Goal: Task Accomplishment & Management: Complete application form

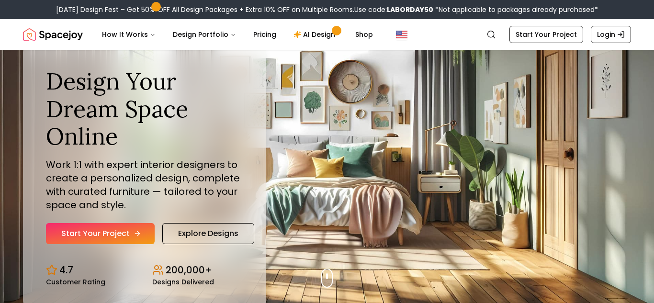
click at [98, 232] on link "Start Your Project" at bounding box center [100, 233] width 109 height 21
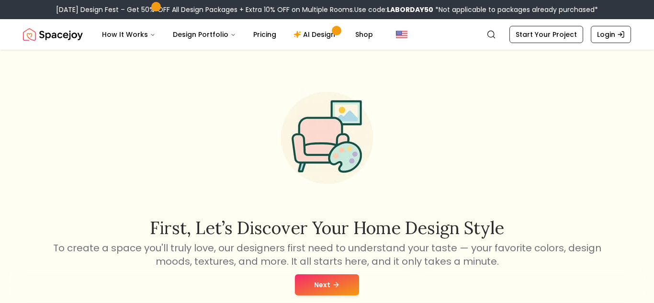
click at [296, 278] on button "Next" at bounding box center [327, 284] width 64 height 21
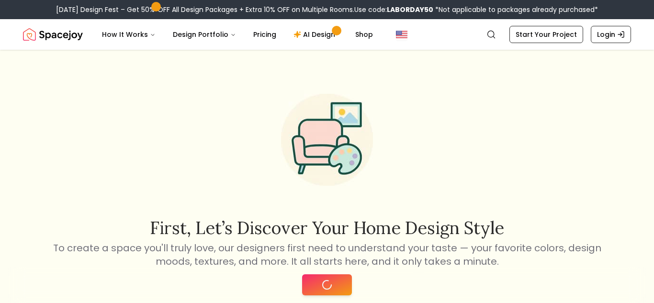
click at [335, 286] on button at bounding box center [327, 284] width 50 height 21
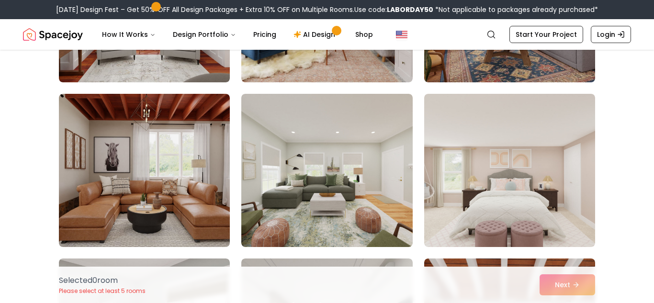
scroll to position [1861, 0]
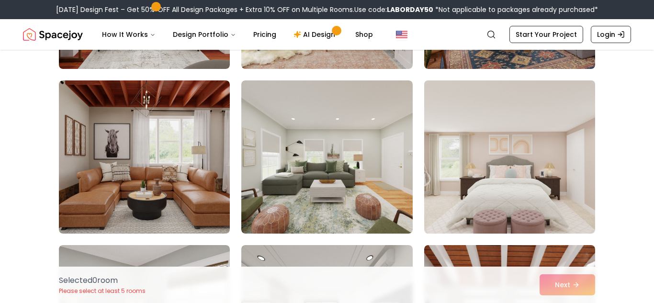
click at [531, 192] on img at bounding box center [509, 157] width 179 height 161
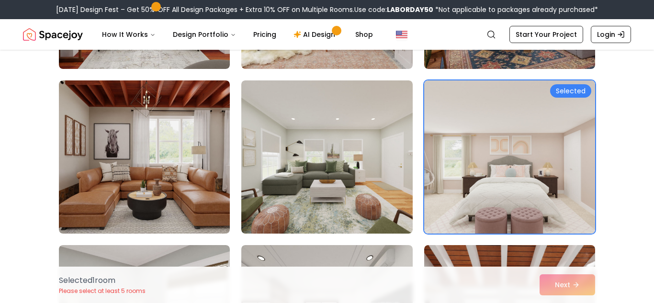
click at [569, 284] on div "Selected 1 room Please select at least 5 rooms Next" at bounding box center [326, 285] width 551 height 36
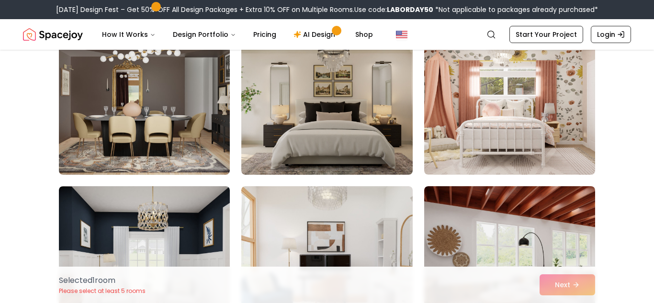
scroll to position [1591, 0]
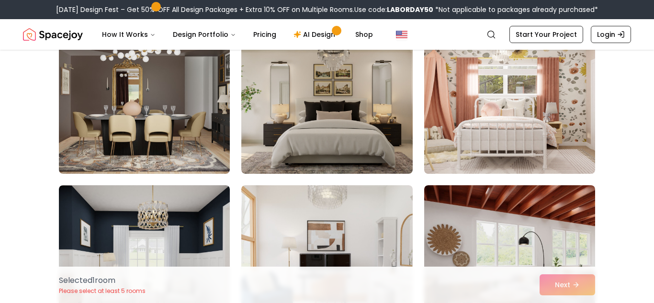
click at [479, 157] on img at bounding box center [509, 97] width 179 height 161
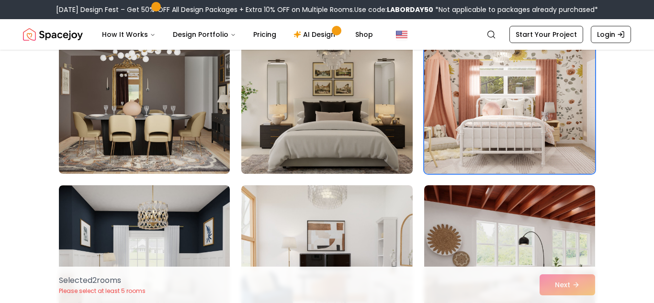
click at [360, 128] on img at bounding box center [326, 97] width 179 height 161
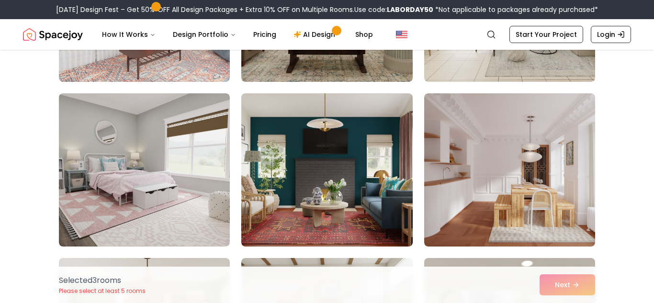
scroll to position [1178, 0]
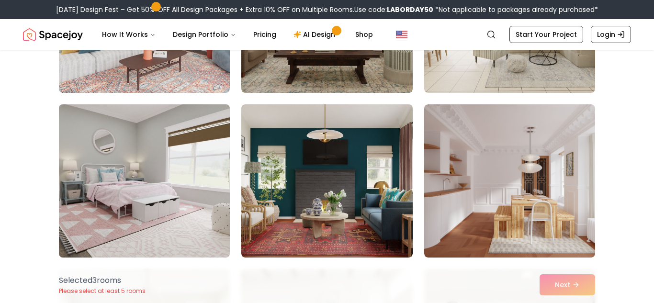
click at [188, 161] on img at bounding box center [144, 180] width 179 height 161
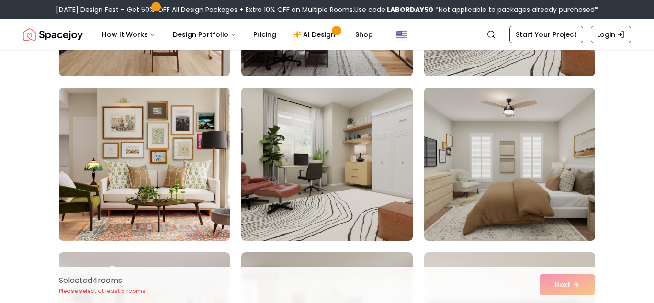
scroll to position [864, 0]
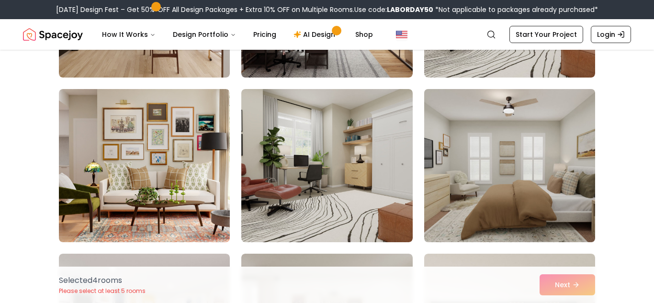
click at [449, 178] on img at bounding box center [509, 165] width 179 height 161
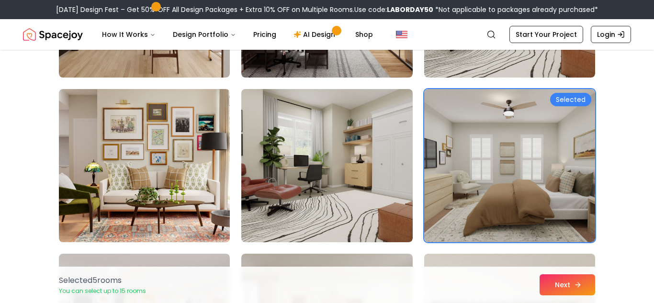
click at [558, 276] on button "Next" at bounding box center [567, 284] width 56 height 21
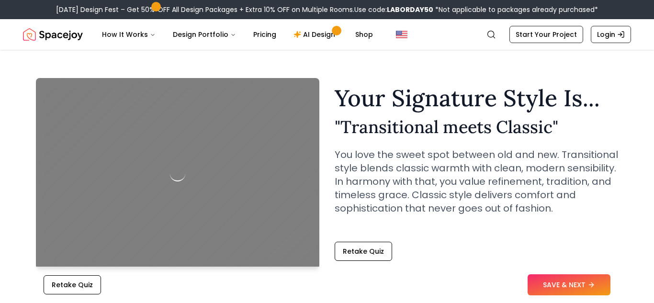
scroll to position [14, 0]
click at [559, 280] on button "SAVE & NEXT" at bounding box center [568, 284] width 83 height 21
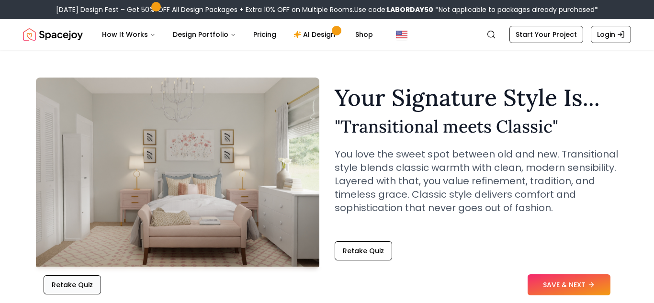
click at [71, 279] on button "Retake Quiz" at bounding box center [72, 284] width 57 height 19
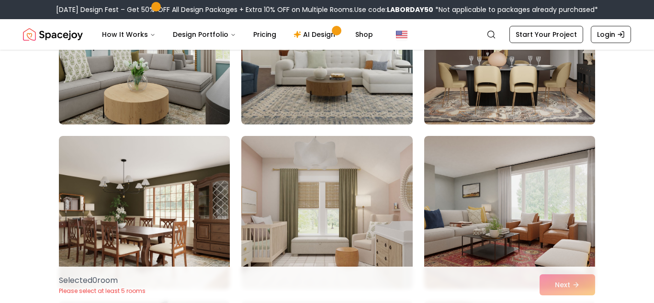
scroll to position [167, 0]
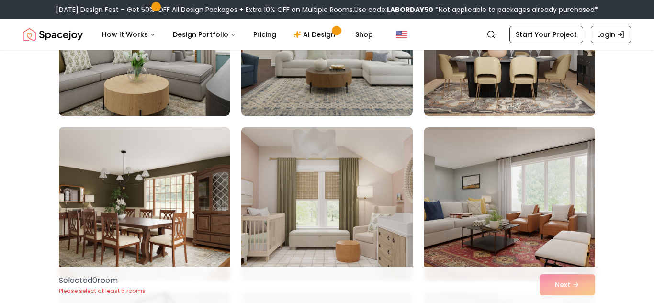
click at [281, 204] on img at bounding box center [326, 203] width 179 height 161
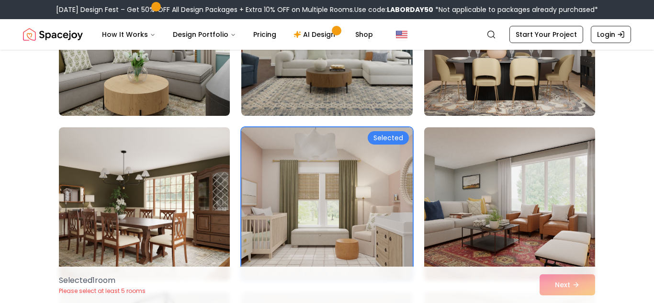
click at [490, 80] on img at bounding box center [509, 39] width 179 height 161
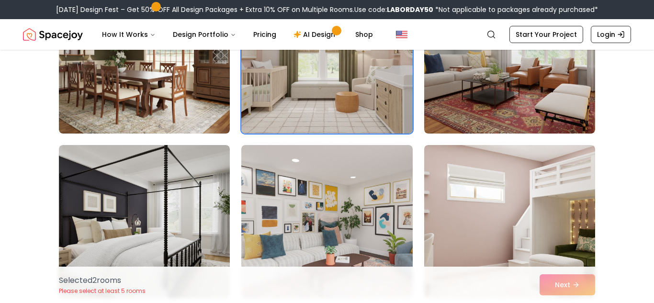
scroll to position [356, 0]
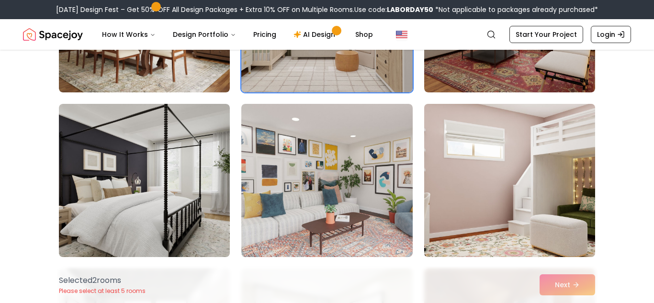
click at [475, 162] on img at bounding box center [509, 180] width 179 height 161
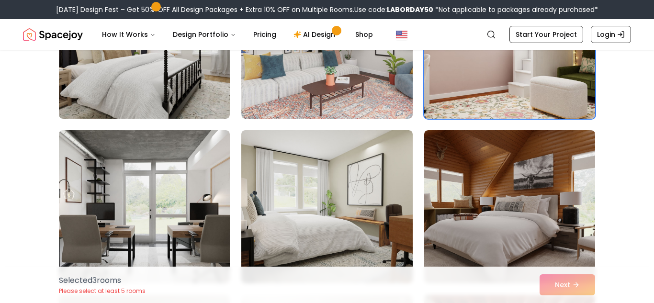
scroll to position [512, 0]
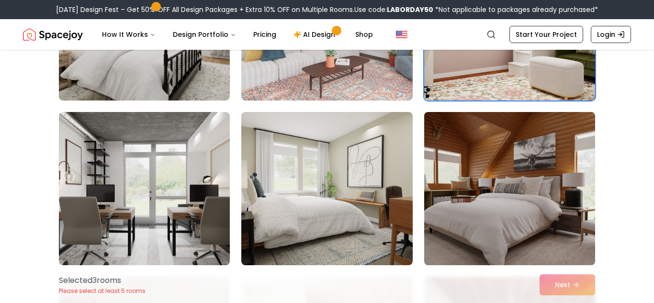
click at [478, 178] on img at bounding box center [509, 188] width 179 height 161
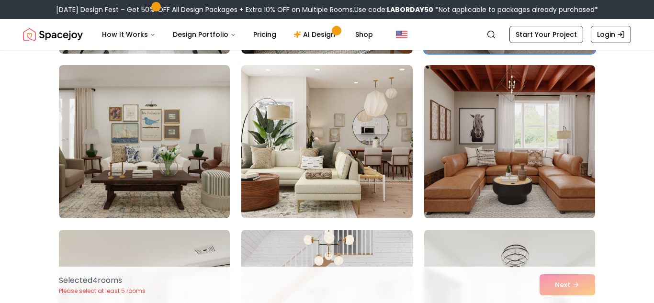
scroll to position [729, 0]
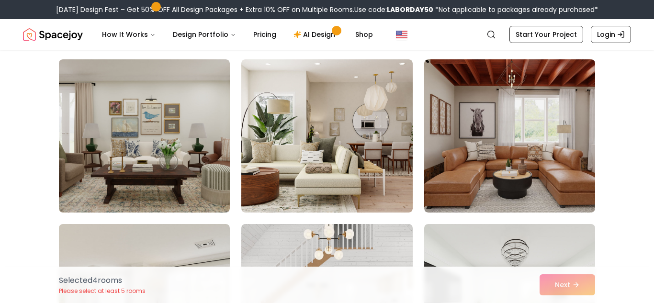
click at [478, 178] on img at bounding box center [509, 135] width 171 height 153
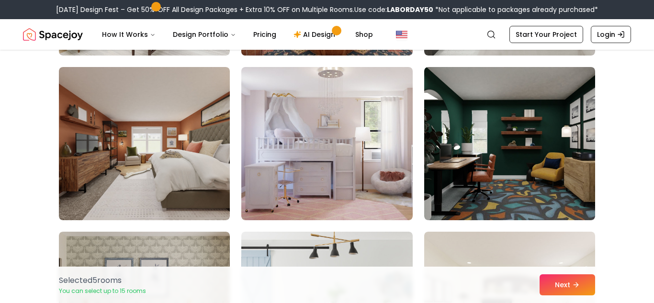
scroll to position [1055, 0]
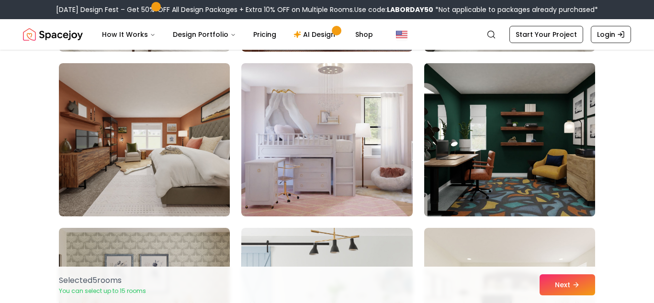
click at [499, 170] on img at bounding box center [509, 139] width 179 height 161
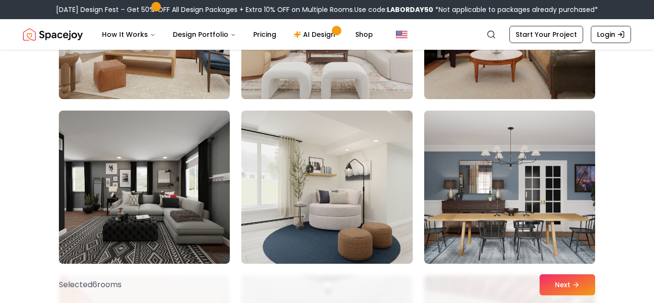
scroll to position [1666, 0]
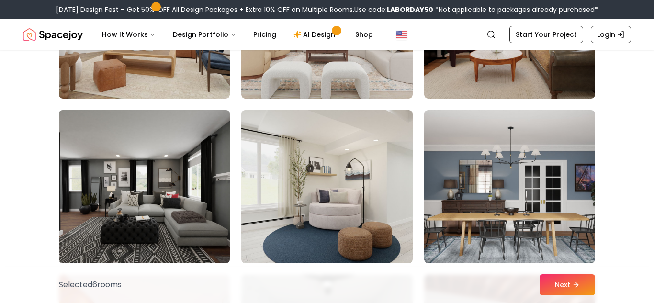
click at [200, 200] on img at bounding box center [144, 186] width 179 height 161
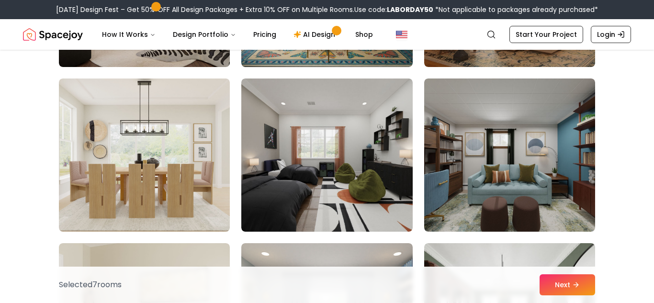
scroll to position [3345, 0]
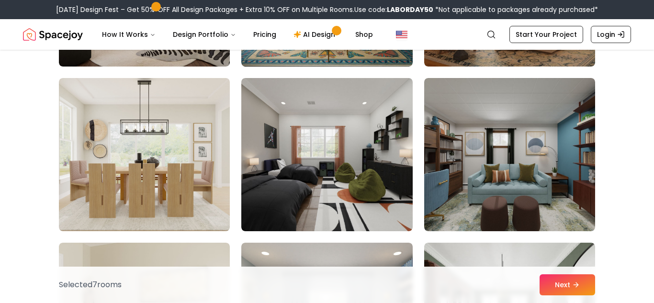
click at [306, 186] on img at bounding box center [326, 154] width 171 height 153
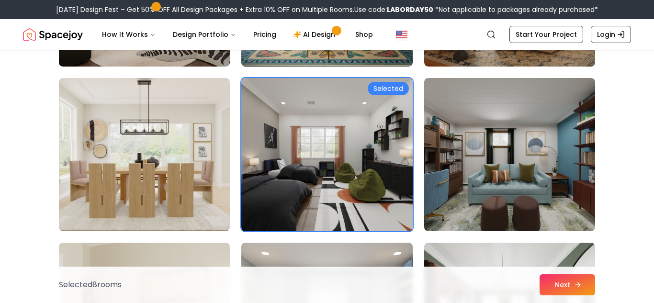
click at [558, 285] on button "Next" at bounding box center [567, 284] width 56 height 21
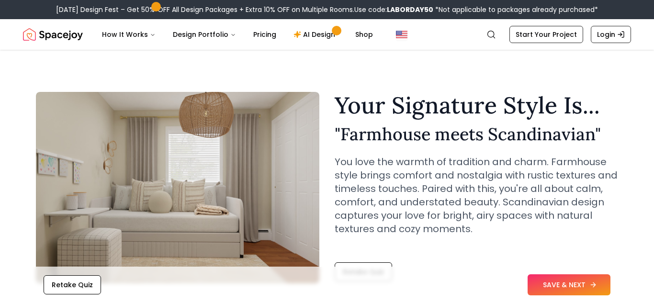
click at [577, 284] on button "SAVE & NEXT" at bounding box center [568, 284] width 83 height 21
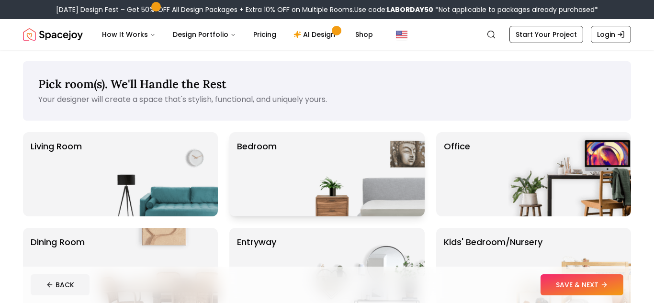
click at [365, 165] on img at bounding box center [363, 174] width 123 height 84
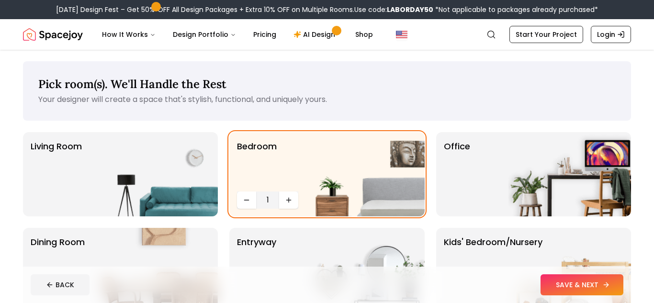
click at [559, 280] on button "SAVE & NEXT" at bounding box center [581, 284] width 83 height 21
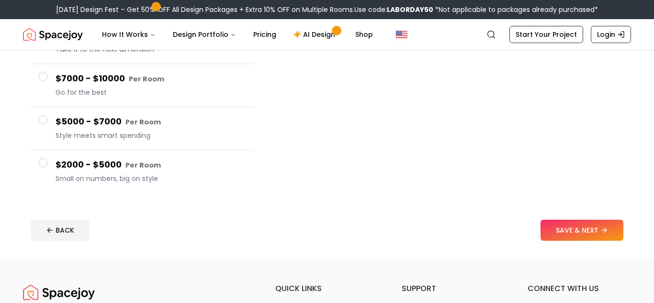
scroll to position [174, 0]
click at [159, 172] on div "$2000 - $5000 Per Room Small on numbers, big on style" at bounding box center [151, 170] width 190 height 27
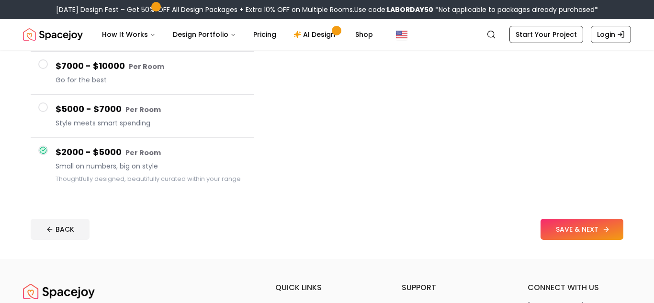
click at [583, 230] on button "SAVE & NEXT" at bounding box center [581, 229] width 83 height 21
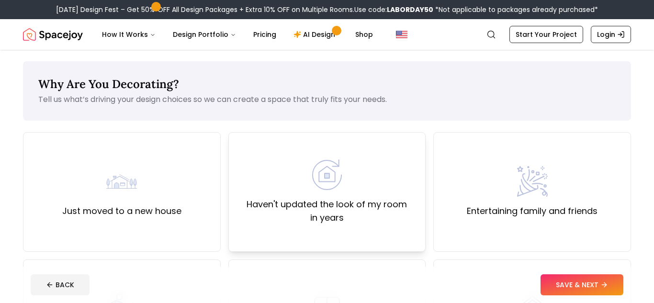
click at [389, 206] on label "Haven't updated the look of my room in years" at bounding box center [326, 211] width 181 height 27
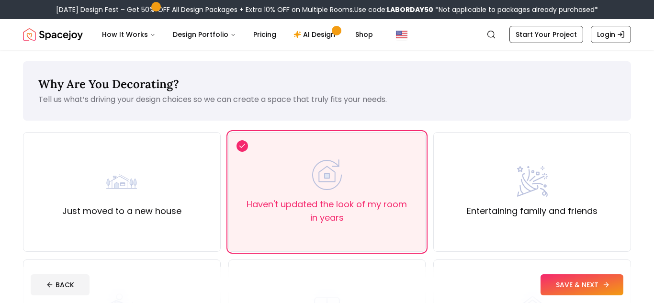
click at [600, 286] on button "SAVE & NEXT" at bounding box center [581, 284] width 83 height 21
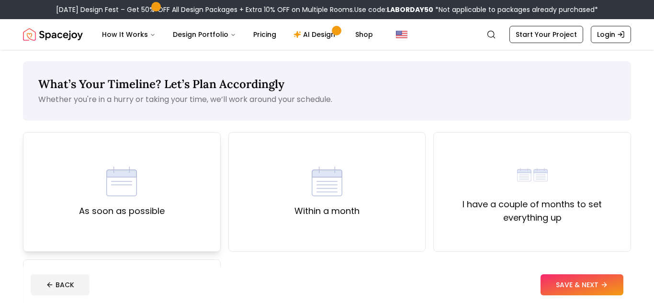
click at [190, 203] on div "As soon as possible" at bounding box center [122, 192] width 198 height 120
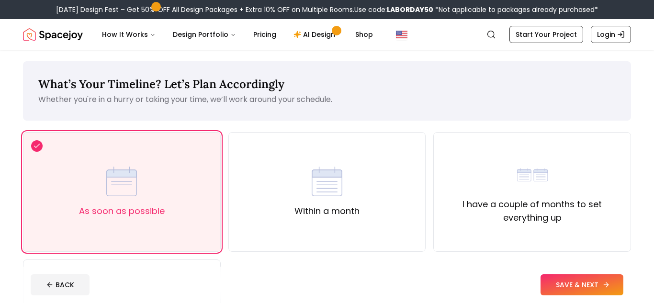
click at [566, 286] on button "SAVE & NEXT" at bounding box center [581, 284] width 83 height 21
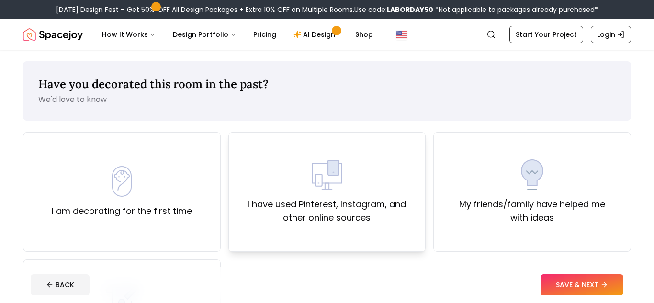
click at [287, 203] on label "I have used Pinterest, Instagram, and other online sources" at bounding box center [326, 211] width 181 height 27
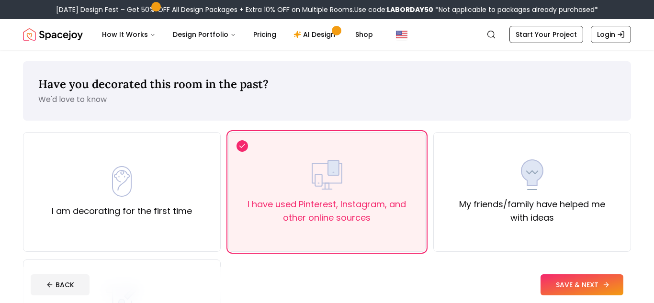
click at [557, 281] on button "SAVE & NEXT" at bounding box center [581, 284] width 83 height 21
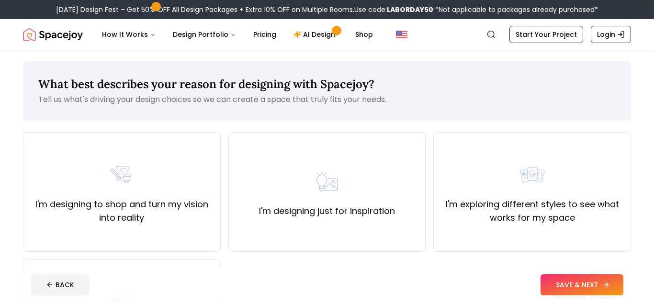
click at [554, 288] on button "SAVE & NEXT" at bounding box center [581, 284] width 83 height 21
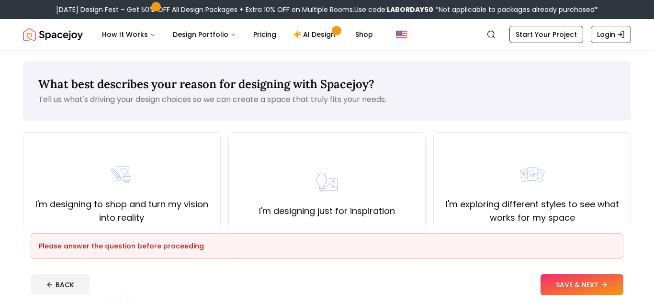
click at [357, 194] on div "I'm designing just for inspiration" at bounding box center [327, 192] width 136 height 52
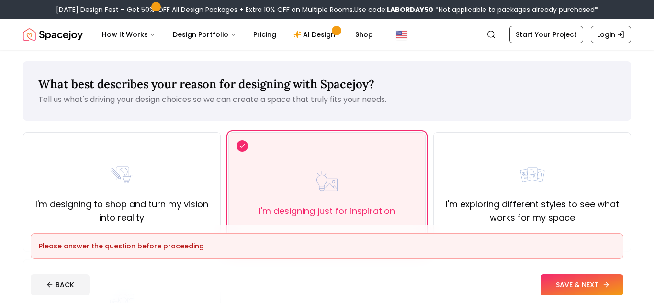
click at [543, 280] on button "SAVE & NEXT" at bounding box center [581, 284] width 83 height 21
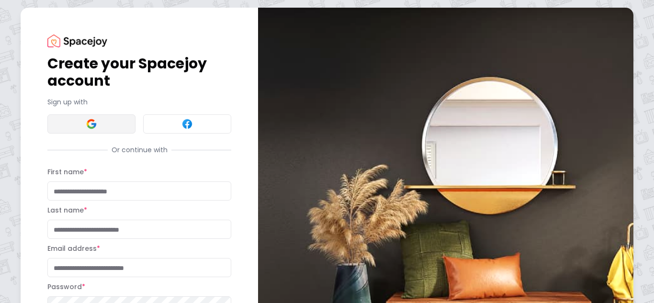
click at [93, 126] on img at bounding box center [91, 123] width 11 height 11
